Goal: Transaction & Acquisition: Book appointment/travel/reservation

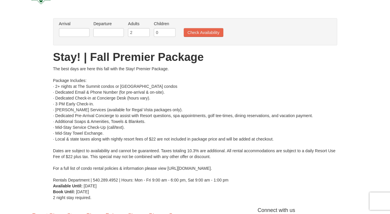
scroll to position [11, 0]
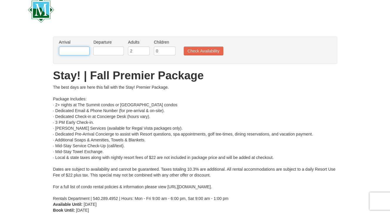
click at [80, 48] on input "text" at bounding box center [74, 51] width 30 height 9
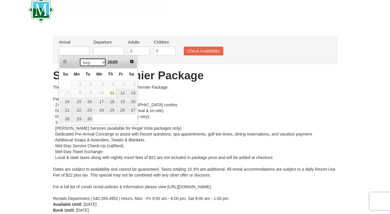
click at [101, 62] on select "Sep Oct Nov Dec" at bounding box center [92, 62] width 27 height 9
click at [175, 98] on div "The best days are here this fall with the Stay! Premier Package. Package Includ…" at bounding box center [195, 142] width 284 height 117
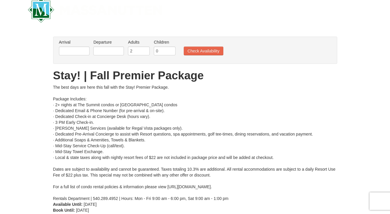
click at [75, 45] on li "Arrival Please format dates MM/DD/YYYY Please format dates MM/DD/YYYY" at bounding box center [73, 48] width 33 height 19
click at [83, 53] on input "text" at bounding box center [74, 51] width 30 height 9
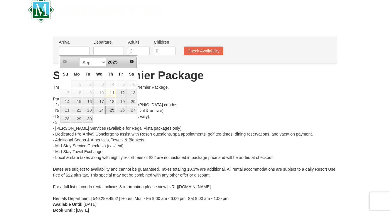
click at [106, 113] on link "25" at bounding box center [110, 110] width 10 height 8
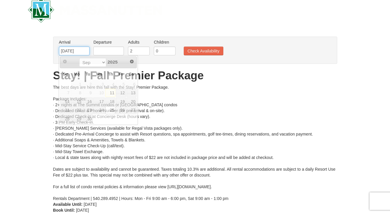
click at [80, 48] on input "[DATE]" at bounding box center [74, 51] width 30 height 9
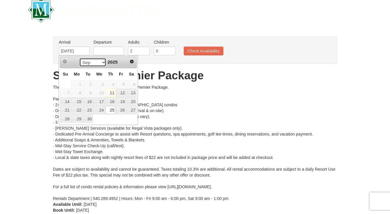
click at [103, 62] on select "Sep Oct Nov Dec" at bounding box center [92, 62] width 27 height 9
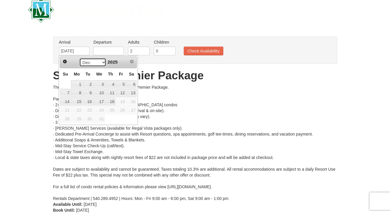
click at [89, 65] on select "Sep Oct Nov Dec" at bounding box center [92, 62] width 27 height 9
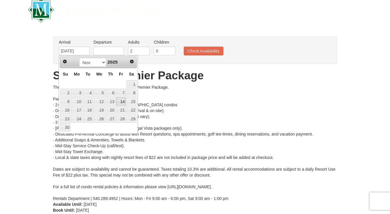
click at [120, 104] on link "14" at bounding box center [121, 102] width 10 height 8
type input "[DATE]"
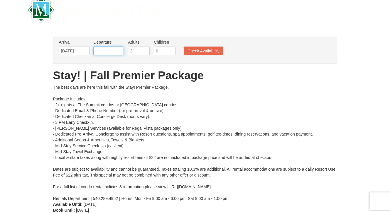
click at [113, 54] on input "text" at bounding box center [108, 51] width 30 height 9
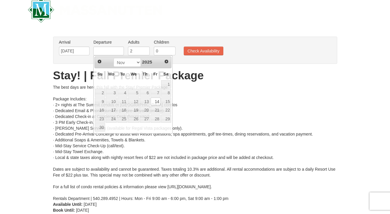
click at [164, 133] on div "The best days are here this fall with the Stay! Premier Package. Package Includ…" at bounding box center [195, 142] width 284 height 117
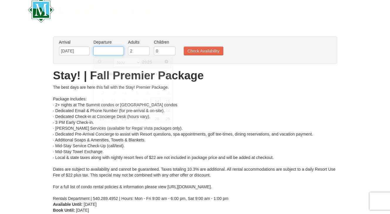
click at [108, 49] on input "text" at bounding box center [108, 51] width 30 height 9
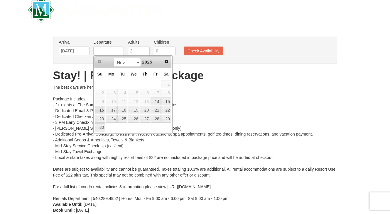
click at [99, 110] on link "16" at bounding box center [100, 110] width 10 height 8
type input "[DATE]"
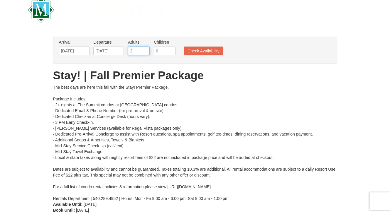
click at [133, 48] on input "2" at bounding box center [139, 51] width 22 height 9
click at [145, 49] on input "3" at bounding box center [139, 51] width 22 height 9
click at [157, 50] on input "0" at bounding box center [165, 51] width 22 height 9
click at [148, 52] on input "3" at bounding box center [139, 51] width 22 height 9
click at [145, 52] on input "1" at bounding box center [139, 51] width 22 height 9
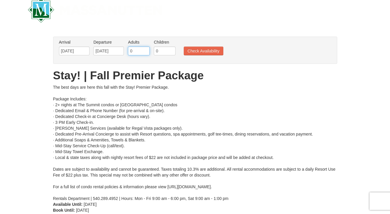
click at [145, 52] on input "0" at bounding box center [139, 51] width 22 height 9
type input "1"
click at [145, 50] on input "1" at bounding box center [139, 51] width 22 height 9
click at [158, 47] on input "0" at bounding box center [165, 51] width 22 height 9
type input "3"
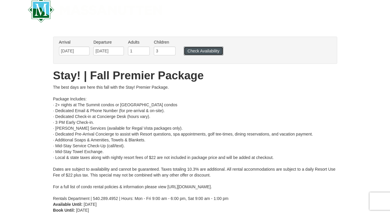
click at [192, 51] on button "Check Availability" at bounding box center [204, 51] width 40 height 9
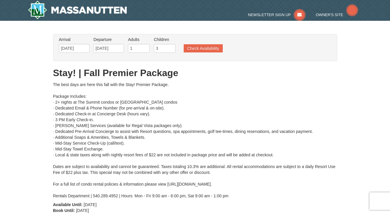
type input "[DATE]"
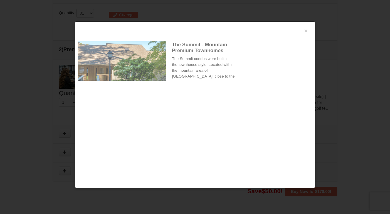
scroll to position [250, 0]
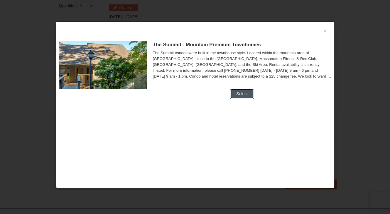
click at [239, 91] on button "Select" at bounding box center [241, 93] width 23 height 9
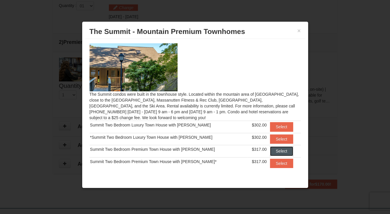
click at [270, 149] on button "Select" at bounding box center [281, 151] width 23 height 9
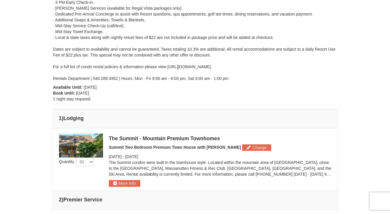
scroll to position [0, 0]
